Goal: Find specific page/section

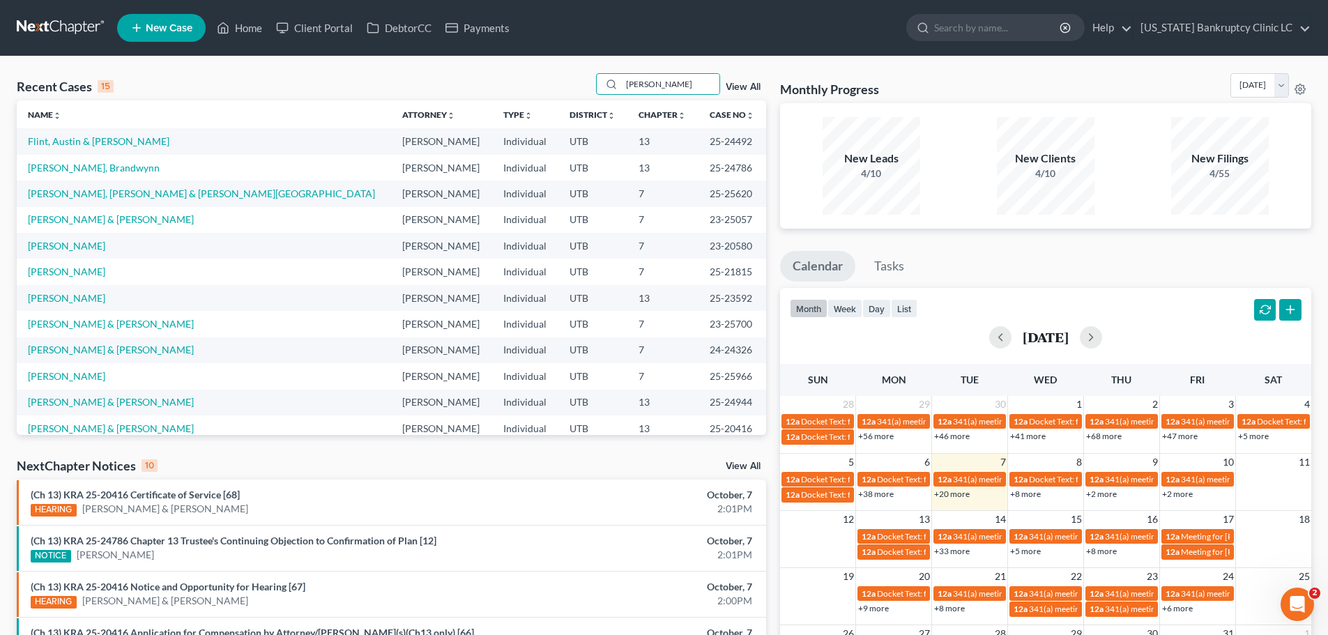
type input "[PERSON_NAME]"
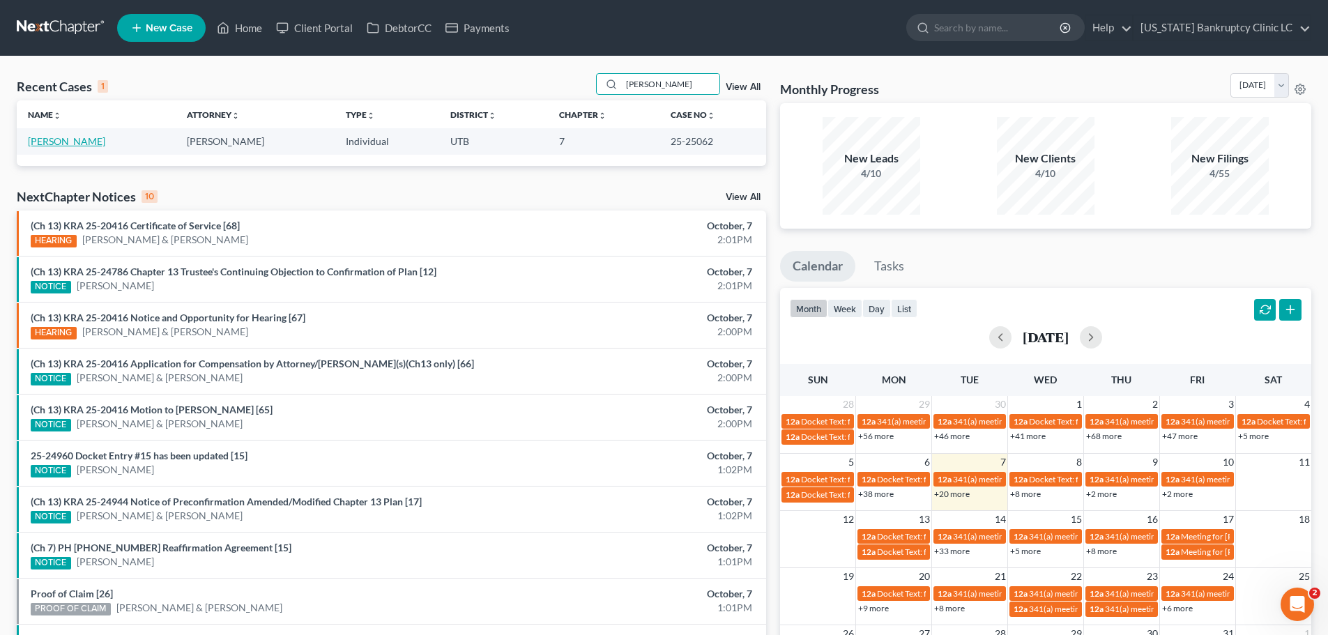
click at [58, 143] on link "[PERSON_NAME]" at bounding box center [66, 141] width 77 height 12
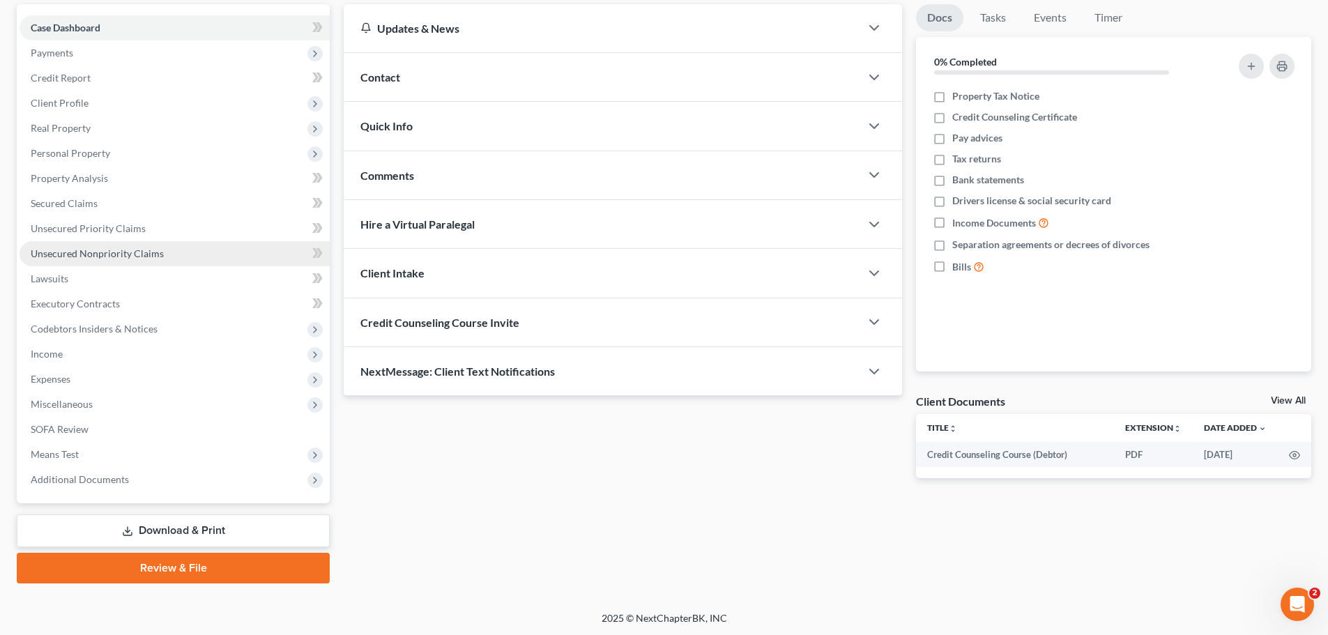
scroll to position [131, 0]
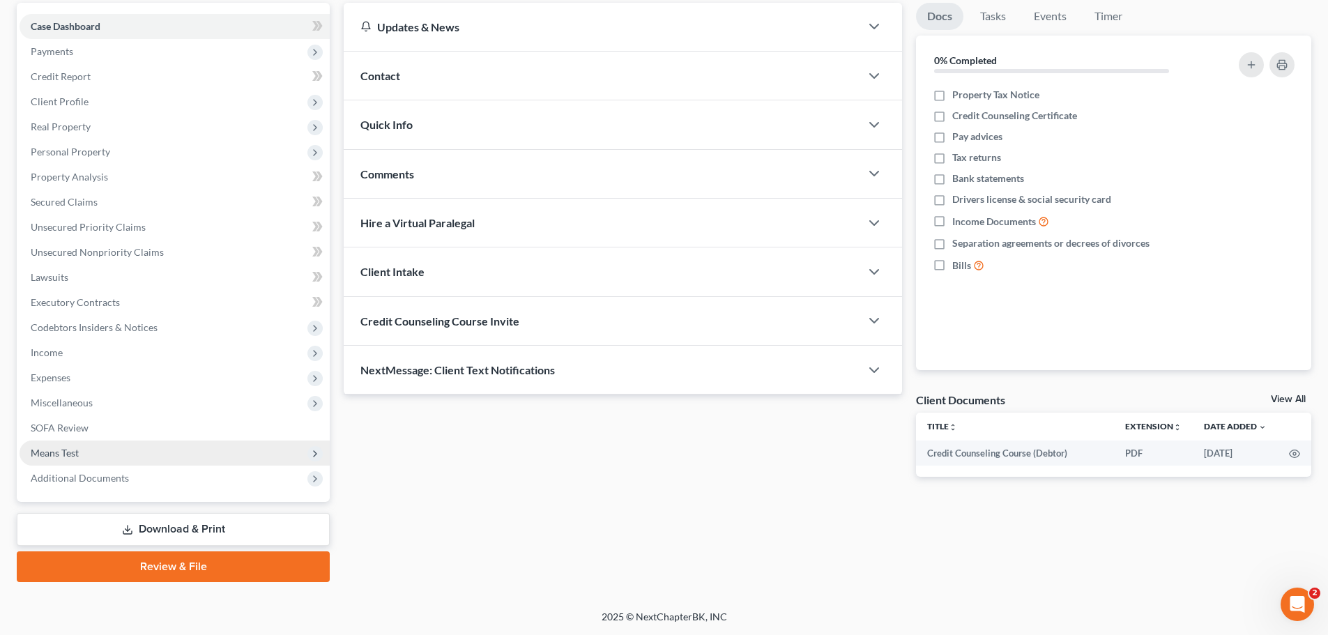
click at [86, 455] on span "Means Test" at bounding box center [175, 453] width 310 height 25
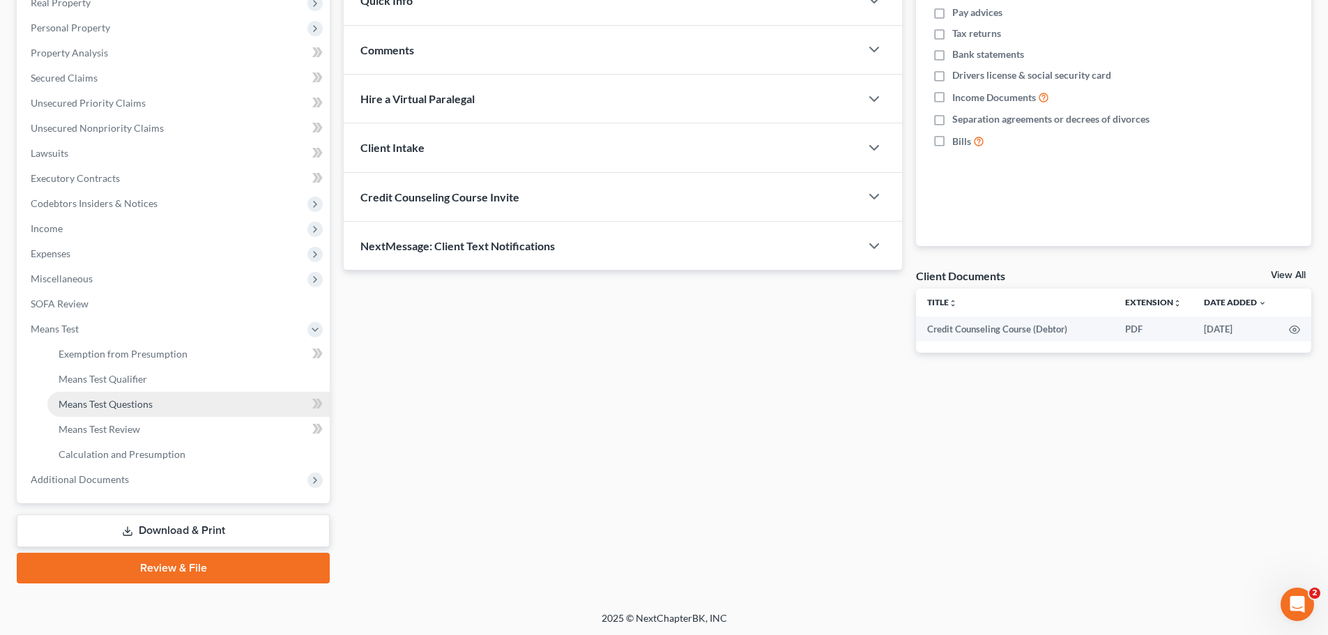
scroll to position [257, 0]
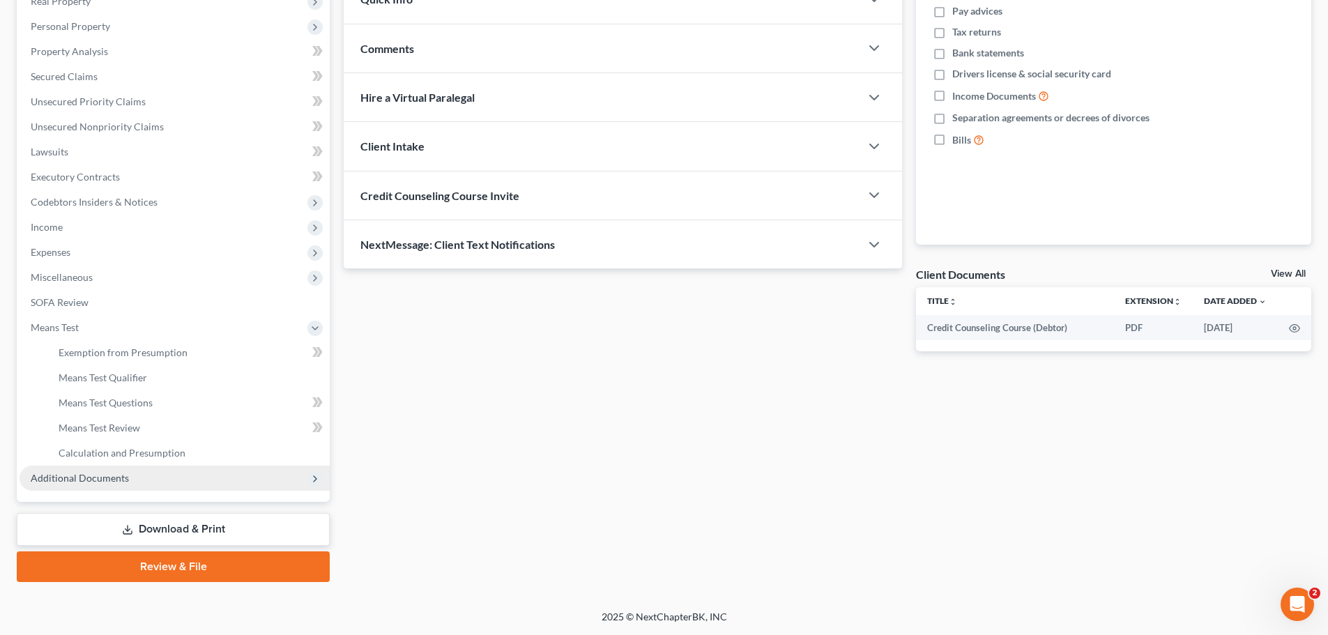
click at [111, 482] on span "Additional Documents" at bounding box center [80, 478] width 98 height 12
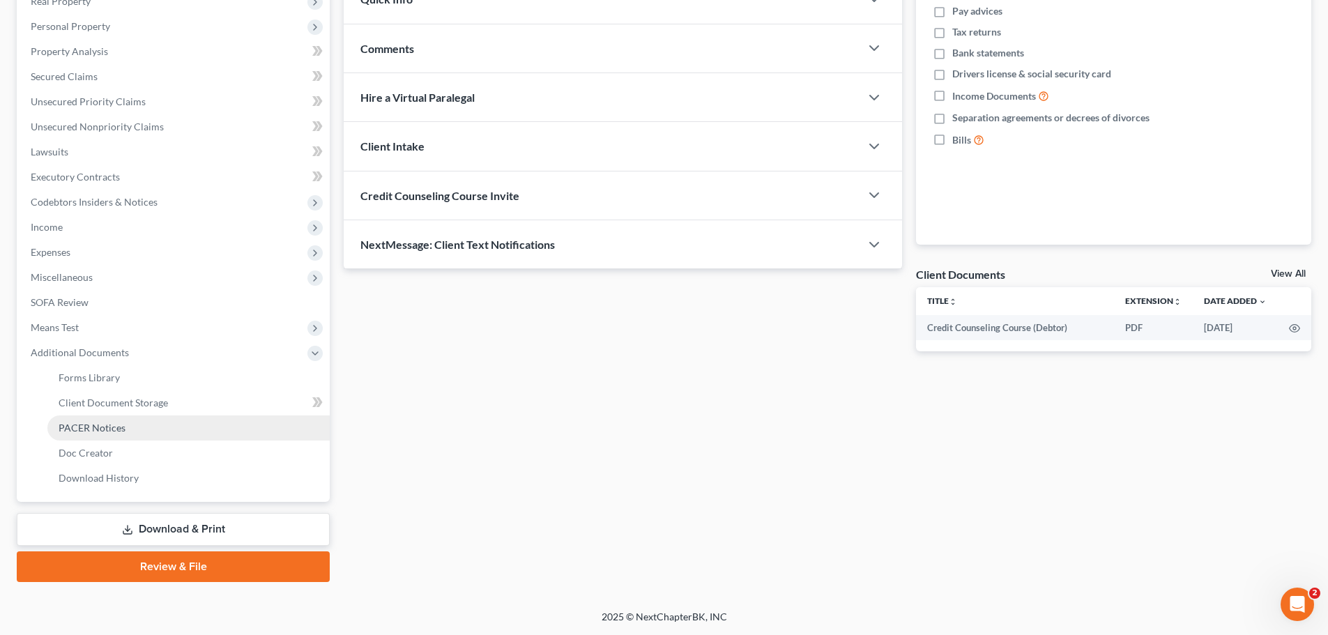
click at [117, 431] on span "PACER Notices" at bounding box center [92, 428] width 67 height 12
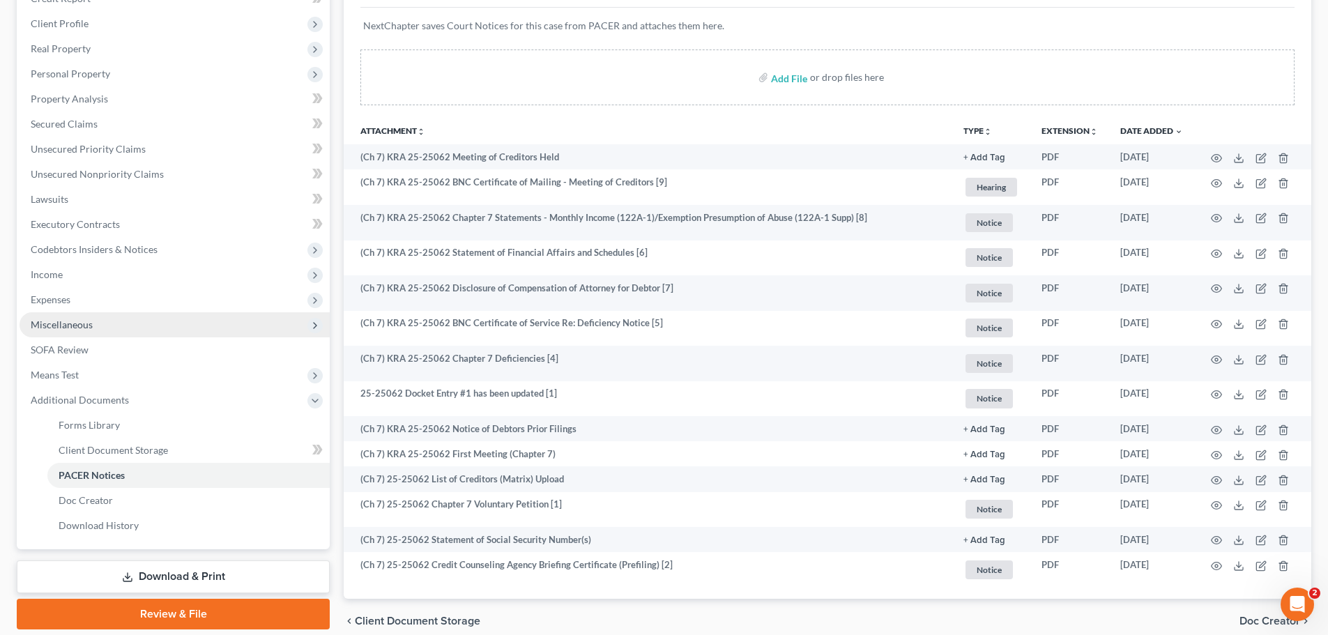
scroll to position [70, 0]
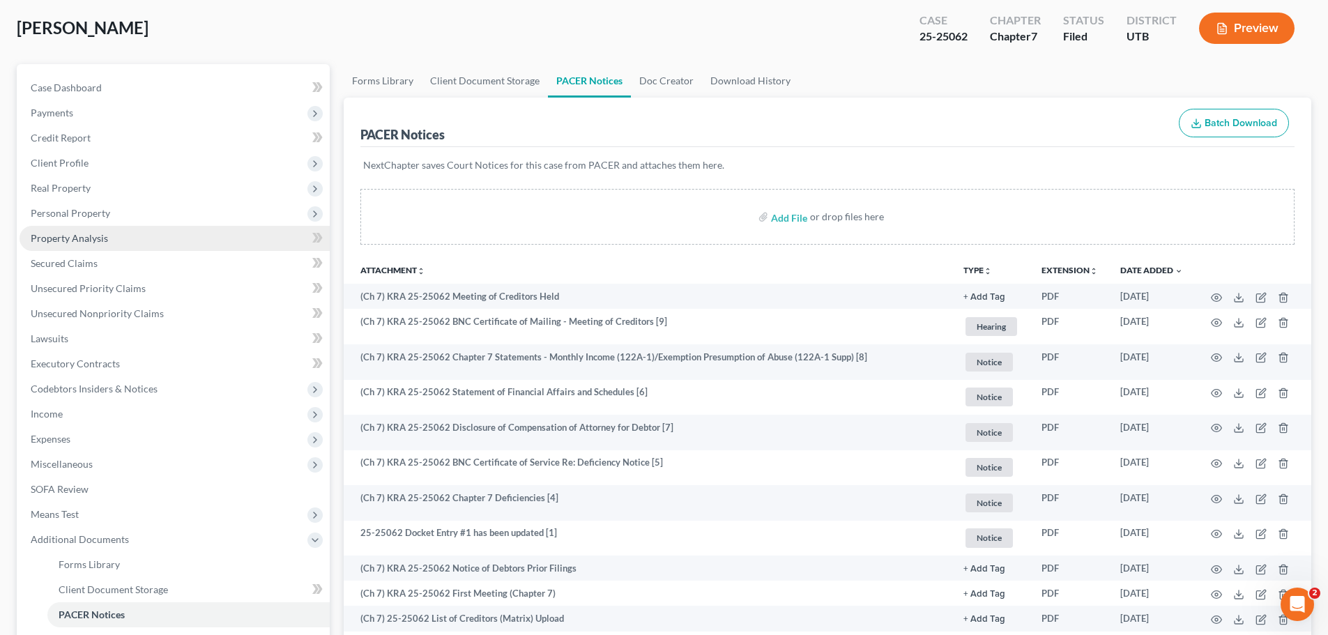
click at [116, 240] on link "Property Analysis" at bounding box center [175, 238] width 310 height 25
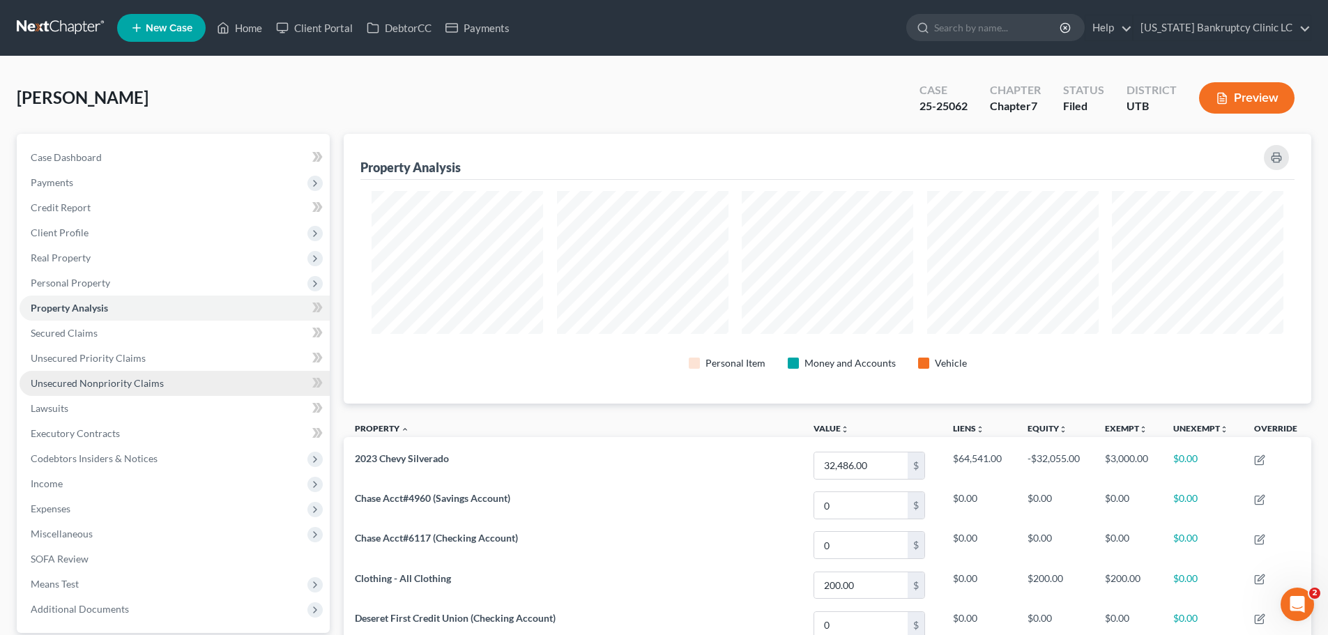
scroll to position [70, 0]
